Goal: Transaction & Acquisition: Download file/media

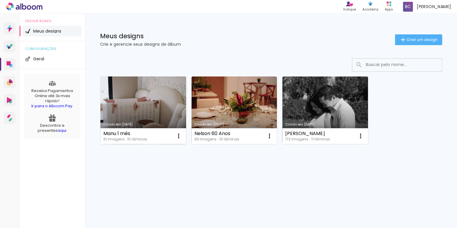
click at [142, 121] on link "Criado em [DATE]" at bounding box center [143, 111] width 86 height 68
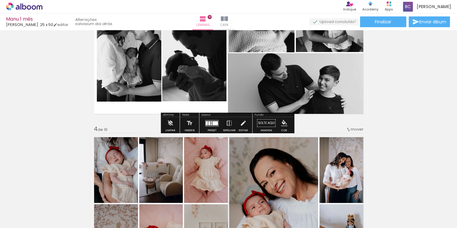
scroll to position [335, 0]
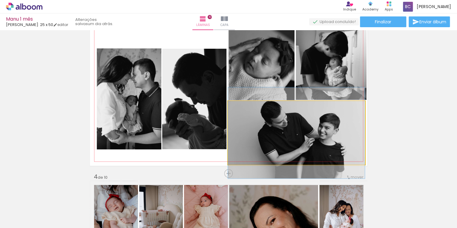
click at [351, 123] on quentale-photo at bounding box center [296, 133] width 137 height 64
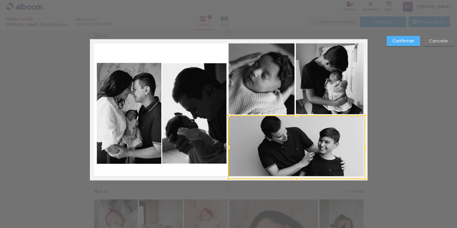
scroll to position [320, 0]
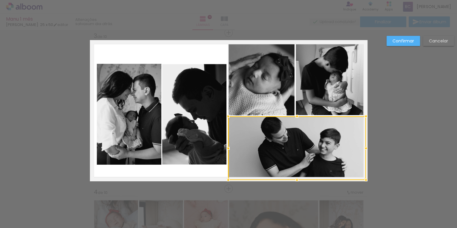
click at [368, 146] on div at bounding box center [366, 148] width 12 height 12
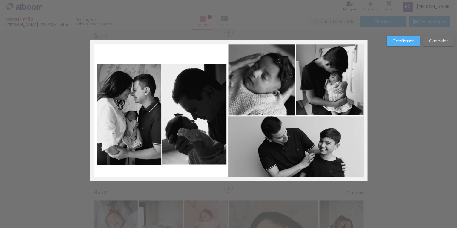
click at [0, 0] on slot "Confirmar" at bounding box center [0, 0] width 0 height 0
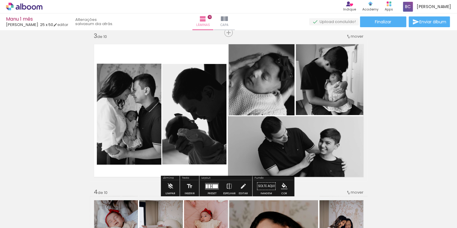
click at [359, 153] on quentale-photo at bounding box center [297, 148] width 138 height 64
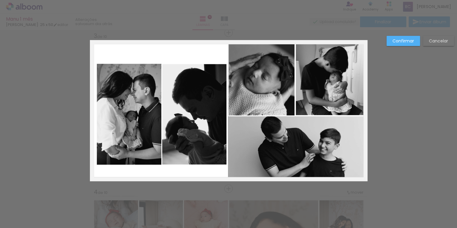
click at [398, 48] on div "Confirmar Cancelar" at bounding box center [419, 43] width 71 height 15
click at [0, 0] on slot "Confirmar" at bounding box center [0, 0] width 0 height 0
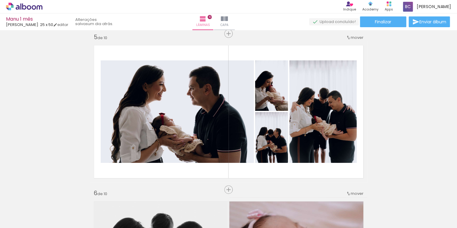
scroll to position [654, 0]
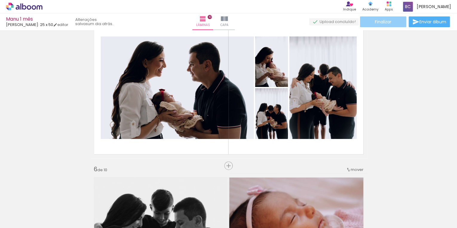
click at [392, 24] on paper-button "Finalizar" at bounding box center [383, 21] width 46 height 11
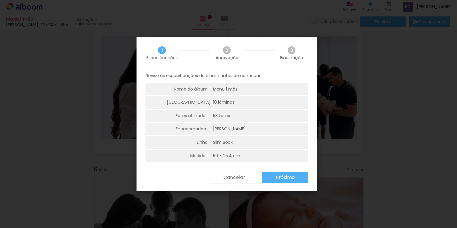
click at [288, 183] on div "Cancelar Próximo" at bounding box center [257, 177] width 101 height 11
click at [0, 0] on slot "Próximo" at bounding box center [0, 0] width 0 height 0
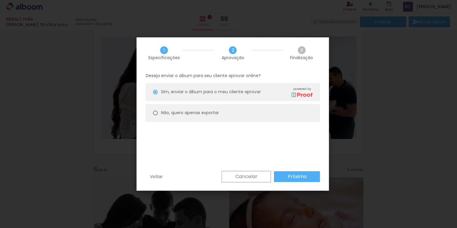
click at [213, 105] on paper-radio-button "Não, quero apenas exportar" at bounding box center [233, 113] width 175 height 18
type paper-radio-button "on"
click at [0, 0] on slot "Próximo" at bounding box center [0, 0] width 0 height 0
type input "Alta, 300 DPI"
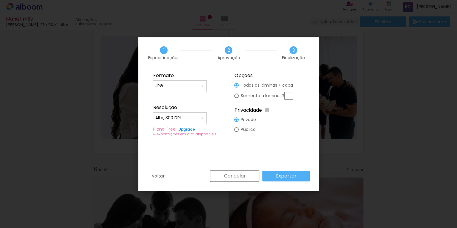
click at [189, 88] on input "JPG" at bounding box center [177, 86] width 45 height 6
click at [182, 96] on paper-item "PDF" at bounding box center [180, 97] width 54 height 12
type input "PDF"
click at [289, 181] on div "Cancelar Exportar" at bounding box center [258, 175] width 103 height 11
click at [0, 0] on slot "Exportar" at bounding box center [0, 0] width 0 height 0
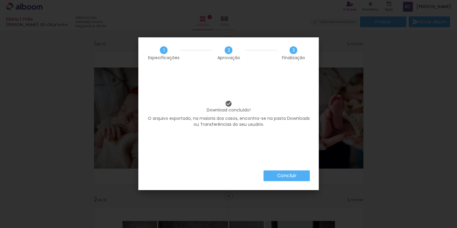
scroll to position [654, 0]
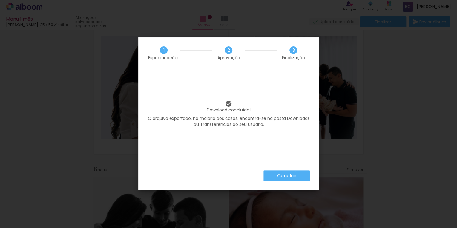
click at [295, 171] on paper-button "Concluir" at bounding box center [287, 175] width 46 height 11
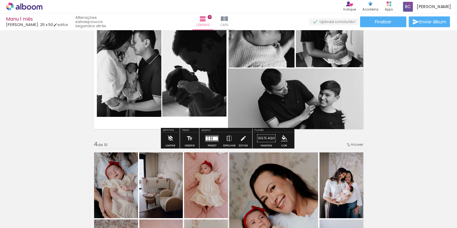
click at [343, 105] on quentale-photo at bounding box center [297, 100] width 138 height 64
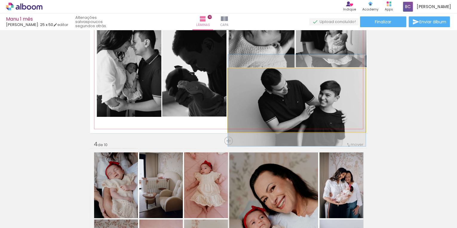
click at [343, 105] on quentale-photo at bounding box center [297, 100] width 138 height 64
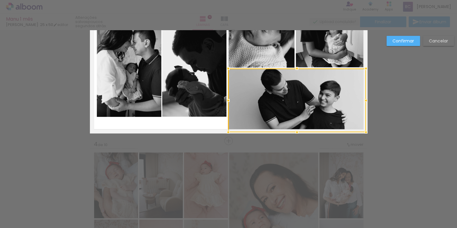
scroll to position [320, 0]
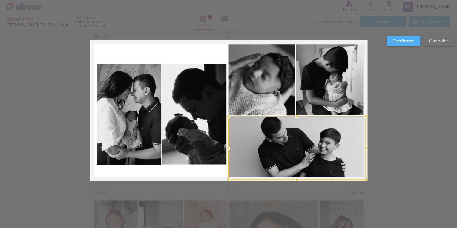
click at [355, 82] on quentale-photo at bounding box center [331, 78] width 71 height 73
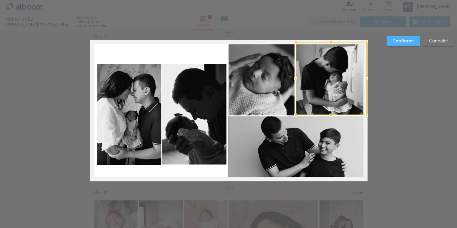
click at [355, 82] on div at bounding box center [331, 78] width 71 height 73
click at [360, 143] on quentale-photo at bounding box center [297, 148] width 138 height 64
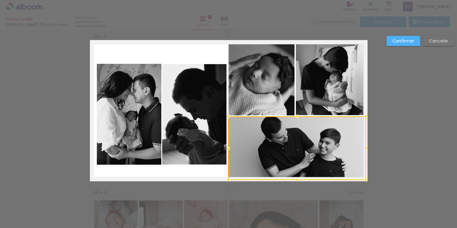
click at [360, 143] on div at bounding box center [366, 148] width 12 height 12
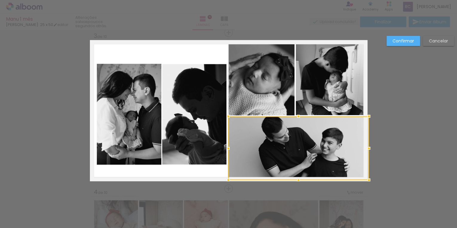
click at [365, 148] on div at bounding box center [369, 148] width 12 height 12
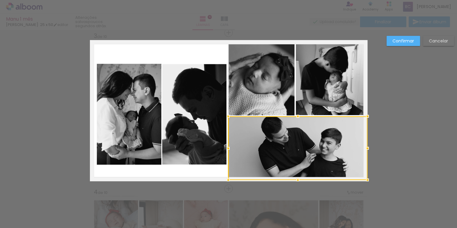
click at [347, 81] on quentale-photo at bounding box center [331, 78] width 71 height 73
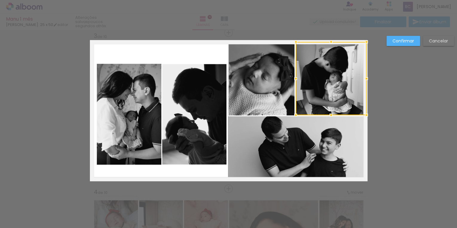
click at [347, 81] on div at bounding box center [331, 78] width 71 height 73
click at [351, 138] on quentale-photo at bounding box center [297, 148] width 139 height 64
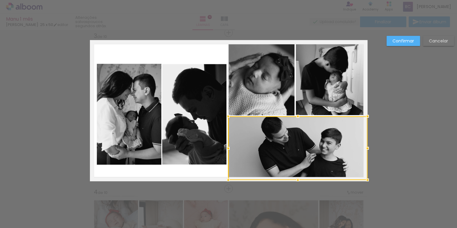
click at [351, 139] on div at bounding box center [297, 148] width 139 height 64
click at [365, 146] on div at bounding box center [367, 148] width 12 height 12
click at [0, 0] on slot "Confirmar" at bounding box center [0, 0] width 0 height 0
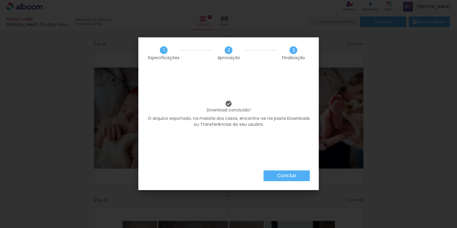
scroll to position [320, 0]
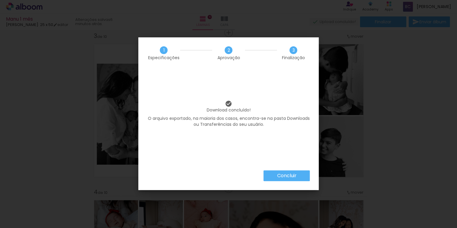
click at [0, 0] on slot "Concluir" at bounding box center [0, 0] width 0 height 0
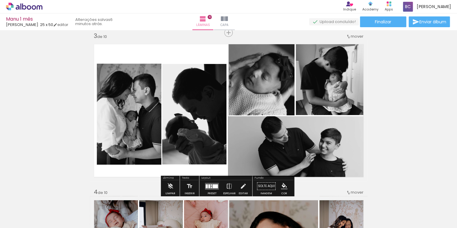
click at [346, 104] on quentale-photo at bounding box center [331, 78] width 71 height 73
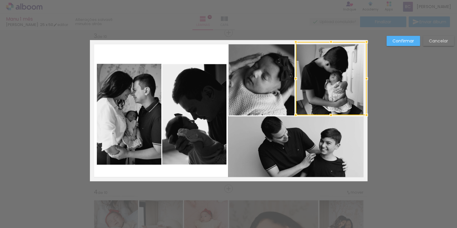
click at [351, 143] on quentale-photo at bounding box center [297, 148] width 139 height 64
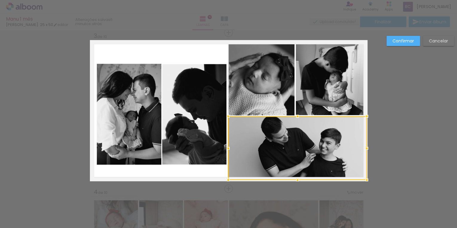
click at [351, 143] on div at bounding box center [297, 148] width 139 height 64
drag, startPoint x: 295, startPoint y: 181, endPoint x: 295, endPoint y: 189, distance: 8.7
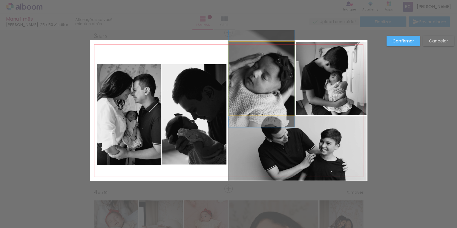
click at [276, 59] on quentale-photo at bounding box center [262, 78] width 66 height 73
click at [276, 116] on div at bounding box center [297, 148] width 139 height 64
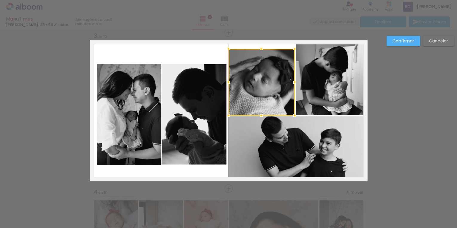
drag, startPoint x: 261, startPoint y: 42, endPoint x: 259, endPoint y: 31, distance: 10.5
click at [258, 49] on quentale-photo at bounding box center [262, 82] width 66 height 67
click at [258, 49] on div at bounding box center [262, 49] width 12 height 12
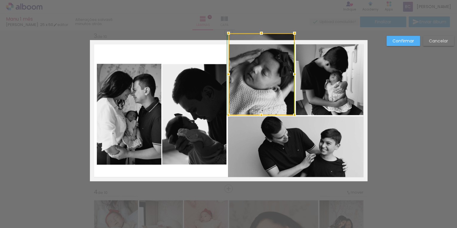
drag, startPoint x: 259, startPoint y: 48, endPoint x: 260, endPoint y: 42, distance: 6.4
click at [260, 42] on div at bounding box center [262, 74] width 66 height 82
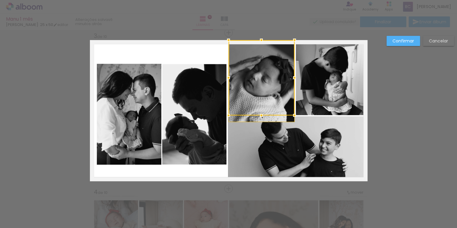
click at [0, 0] on slot "Cancelar" at bounding box center [0, 0] width 0 height 0
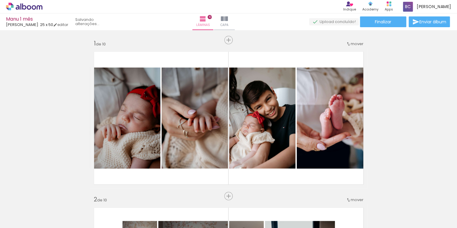
scroll to position [320, 0]
